Goal: Task Accomplishment & Management: Manage account settings

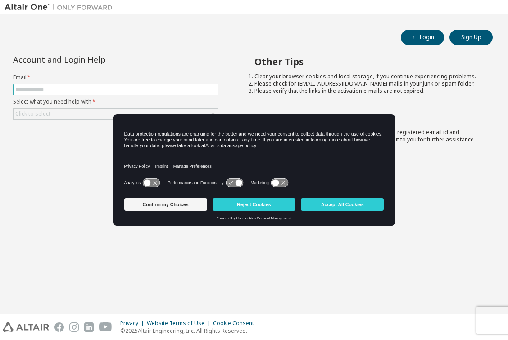
click at [59, 92] on input "text" at bounding box center [115, 89] width 201 height 7
type input "**********"
click at [26, 113] on div "Click to select" at bounding box center [32, 113] width 35 height 7
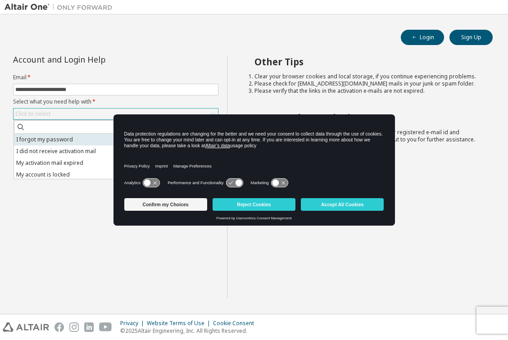
click at [34, 139] on li "I forgot my password" at bounding box center [115, 140] width 203 height 12
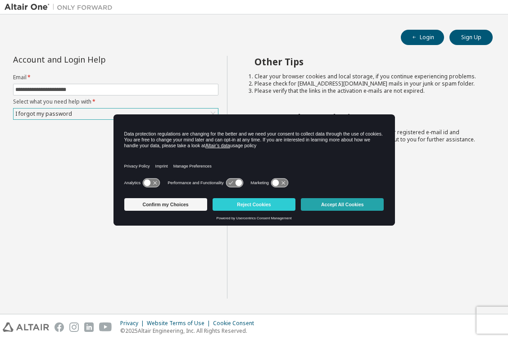
click at [333, 204] on button "Accept All Cookies" at bounding box center [342, 204] width 83 height 13
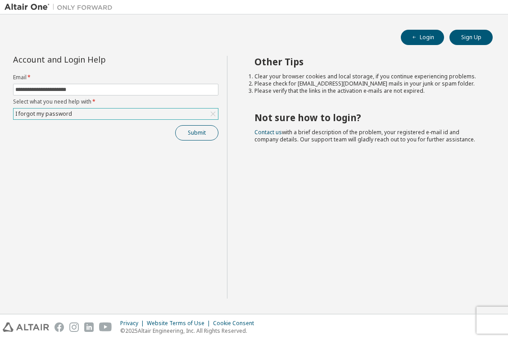
click at [194, 132] on button "Submit" at bounding box center [196, 132] width 43 height 15
click at [194, 138] on button "Submit" at bounding box center [196, 132] width 43 height 15
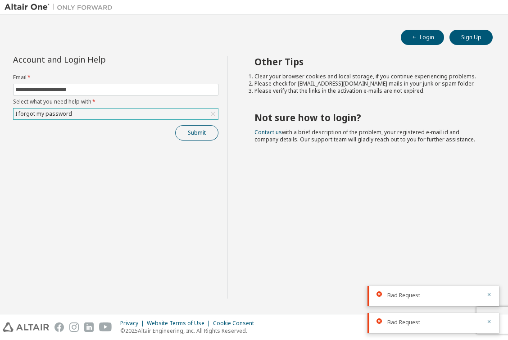
click at [190, 135] on button "Submit" at bounding box center [196, 132] width 43 height 15
